Goal: Task Accomplishment & Management: Complete application form

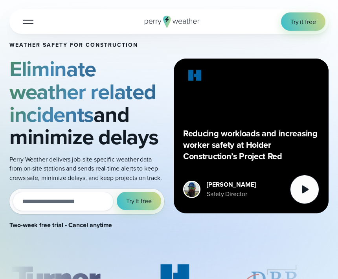
scroll to position [18, 0]
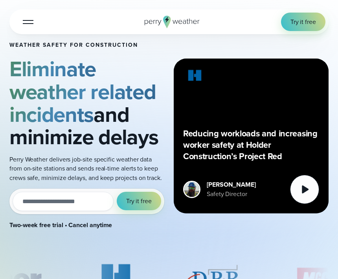
click at [57, 199] on input "email" at bounding box center [63, 201] width 101 height 19
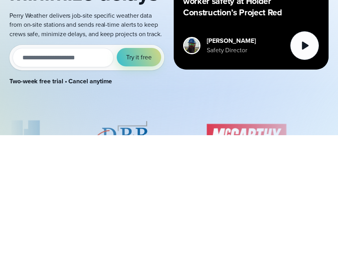
click at [272, 103] on div "Weather safety for Construction Eliminate weather related incidents and minimiz…" at bounding box center [168, 136] width 319 height 238
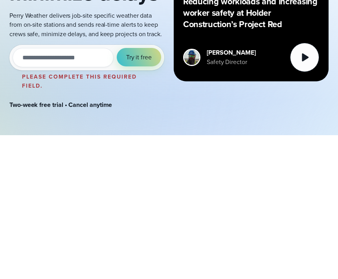
scroll to position [161, 0]
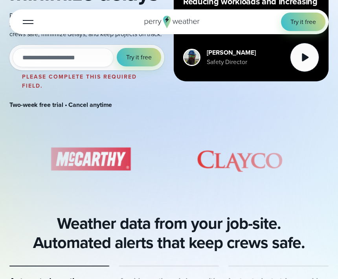
click at [64, 73] on label "Please complete this required field." at bounding box center [79, 81] width 115 height 17
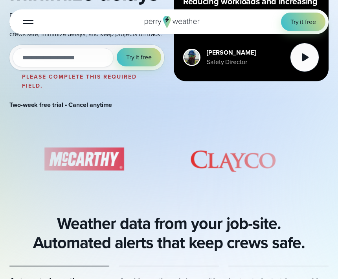
click at [88, 62] on input "email" at bounding box center [63, 57] width 101 height 19
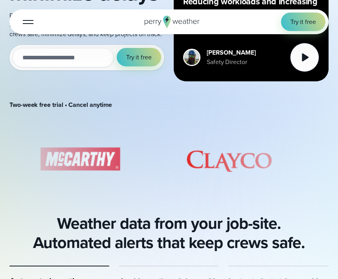
scroll to position [161, 0]
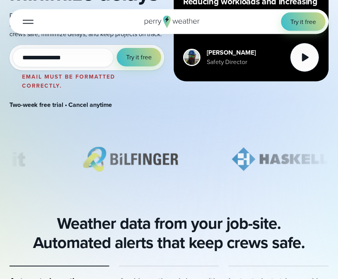
click at [136, 62] on button "Try it free" at bounding box center [139, 57] width 44 height 18
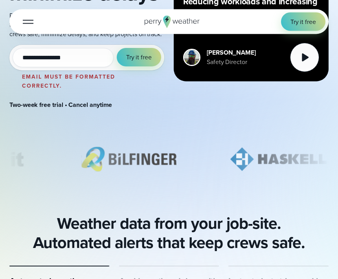
scroll to position [161, 0]
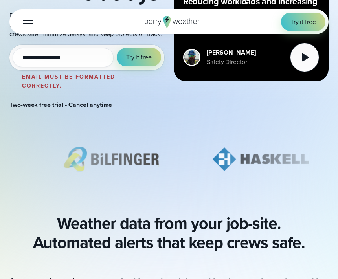
click at [145, 62] on button "Try it free" at bounding box center [139, 57] width 44 height 18
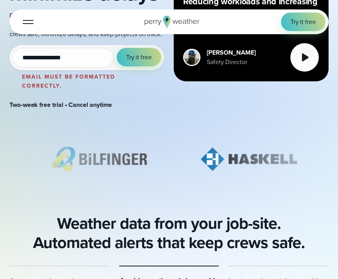
click at [147, 59] on span "Try it free" at bounding box center [139, 57] width 26 height 9
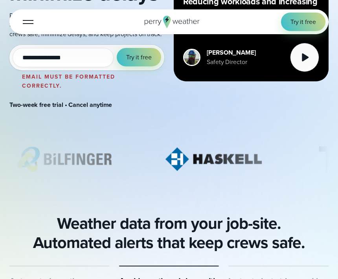
click at [147, 55] on span "Try it free" at bounding box center [139, 57] width 26 height 9
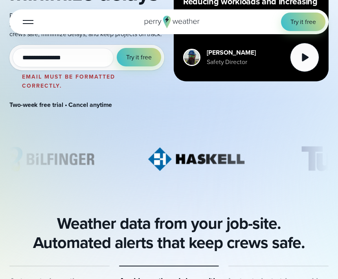
click at [152, 57] on button "Try it free" at bounding box center [139, 57] width 44 height 18
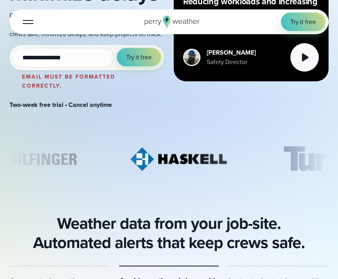
click at [136, 56] on span "Try it free" at bounding box center [139, 57] width 26 height 9
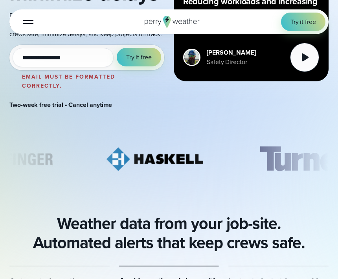
click at [138, 55] on span "Try it free" at bounding box center [139, 57] width 26 height 9
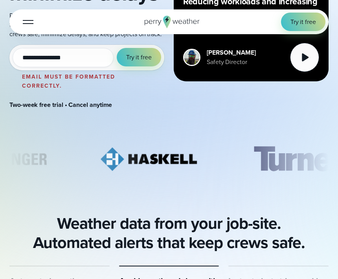
click at [33, 58] on input "**********" at bounding box center [63, 57] width 101 height 19
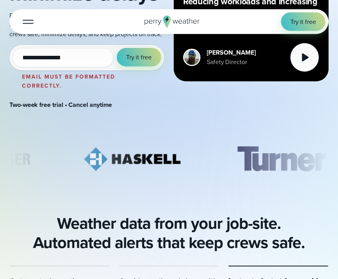
click at [256, 86] on div "**********" at bounding box center [168, 3] width 319 height 261
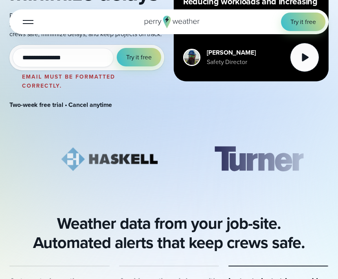
click at [103, 64] on input "**********" at bounding box center [63, 57] width 101 height 19
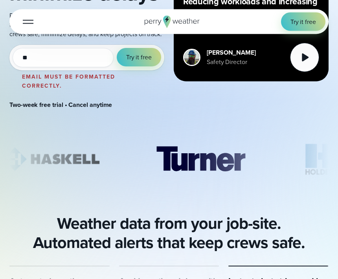
type input "*"
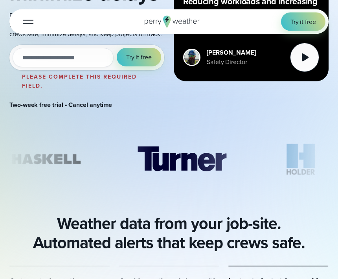
click at [279, 79] on div "Reducing workloads and increasing worker safety at Holder Construction’s Projec…" at bounding box center [251, 4] width 155 height 155
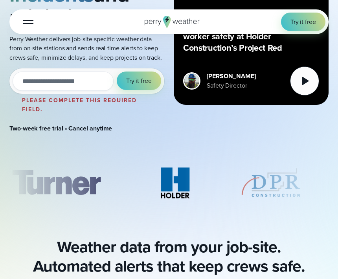
scroll to position [0, 0]
